Goal: Information Seeking & Learning: Learn about a topic

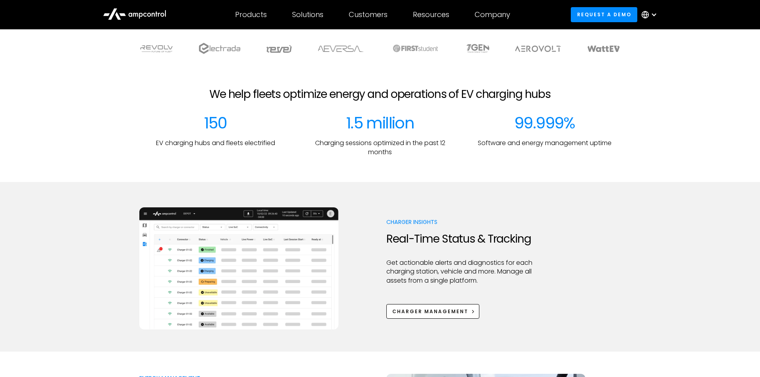
scroll to position [246, 0]
click at [61, 233] on div "Charger Insights Real-Time Status & Tracking Get actionable alerts and diagnost…" at bounding box center [380, 268] width 760 height 122
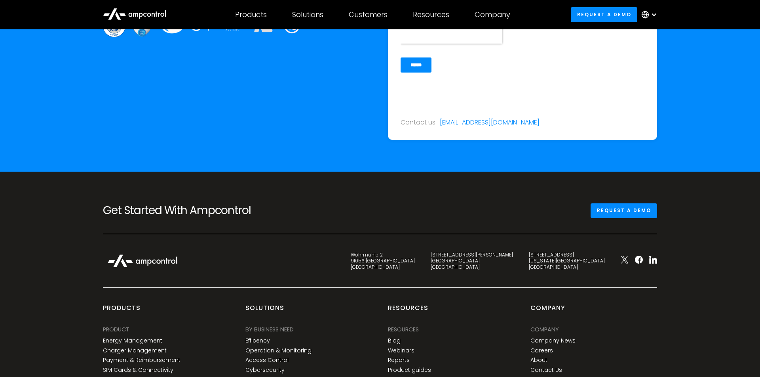
scroll to position [2936, 0]
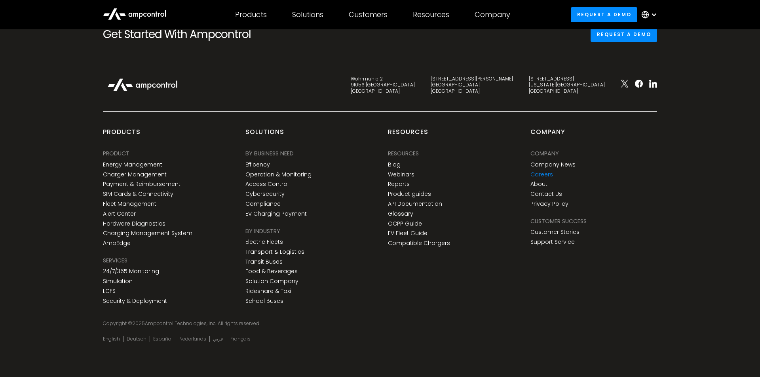
click at [547, 175] on link "Careers" at bounding box center [542, 174] width 23 height 7
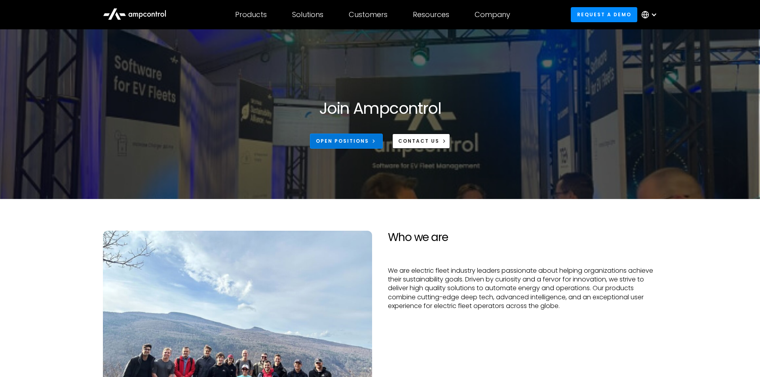
click at [366, 139] on div "Open Positions" at bounding box center [342, 140] width 53 height 7
